Goal: Book appointment/travel/reservation

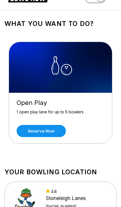
click at [59, 133] on link "Reserve now" at bounding box center [41, 131] width 49 height 12
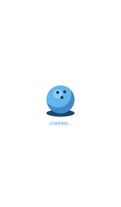
scroll to position [21, 0]
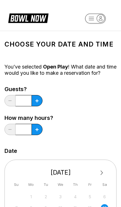
click at [43, 95] on div "Guests? * How many hours? *" at bounding box center [61, 112] width 112 height 52
click at [40, 99] on button at bounding box center [37, 100] width 11 height 11
click at [39, 99] on button at bounding box center [37, 100] width 11 height 11
click at [38, 102] on icon at bounding box center [37, 100] width 3 height 3
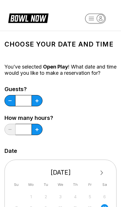
type input "*"
click at [39, 130] on button at bounding box center [37, 129] width 11 height 11
click at [10, 131] on button at bounding box center [10, 129] width 11 height 11
type input "*"
